Goal: Information Seeking & Learning: Learn about a topic

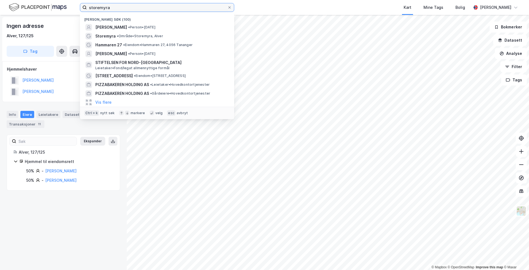
click at [115, 10] on input "storemyra" at bounding box center [157, 7] width 140 height 8
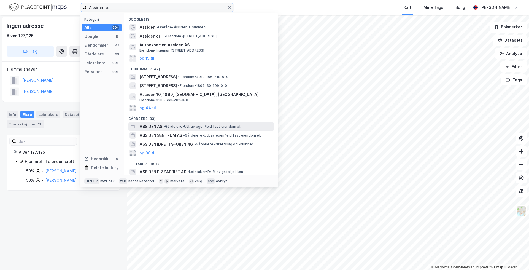
type input "åssiden as"
click at [151, 126] on span "ÅSSIDEN AS" at bounding box center [150, 126] width 23 height 7
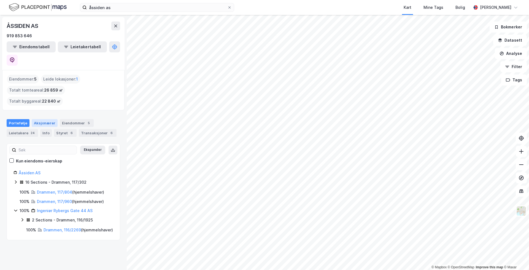
click at [38, 119] on div "Aksjonærer" at bounding box center [45, 123] width 26 height 8
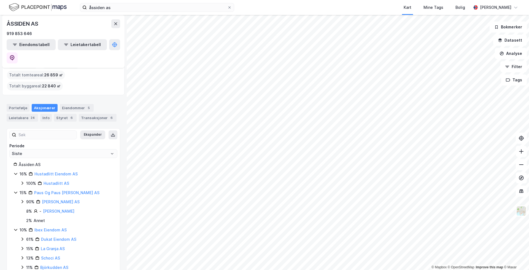
scroll to position [28, 0]
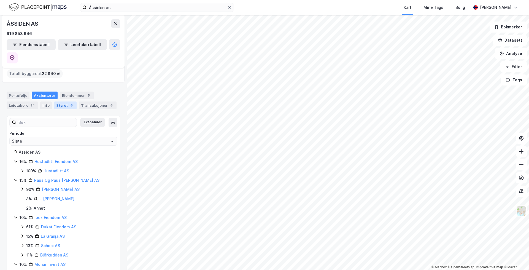
click at [69, 102] on div "6" at bounding box center [72, 105] width 6 height 6
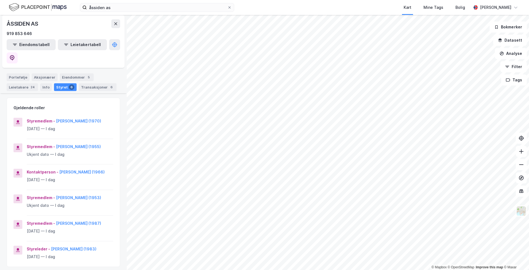
scroll to position [55, 0]
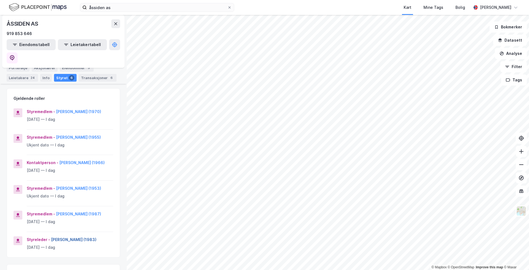
drag, startPoint x: 108, startPoint y: 233, endPoint x: 50, endPoint y: 235, distance: 58.4
click at [50, 236] on div "Styreleder - [PERSON_NAME] (1983)" at bounding box center [70, 239] width 86 height 7
copy button "[PERSON_NAME]"
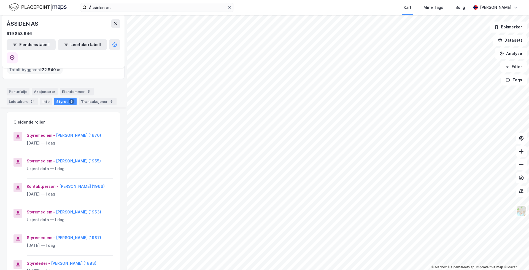
scroll to position [0, 0]
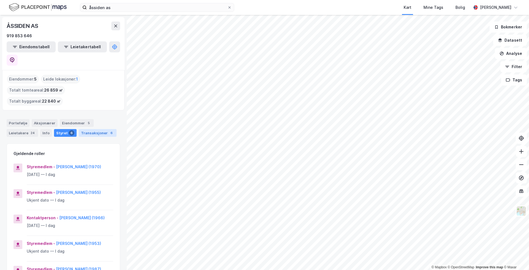
click at [95, 129] on div "Transaksjoner 6" at bounding box center [98, 133] width 38 height 8
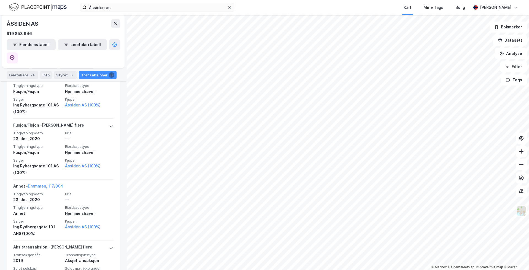
scroll to position [335, 0]
